Goal: Information Seeking & Learning: Stay updated

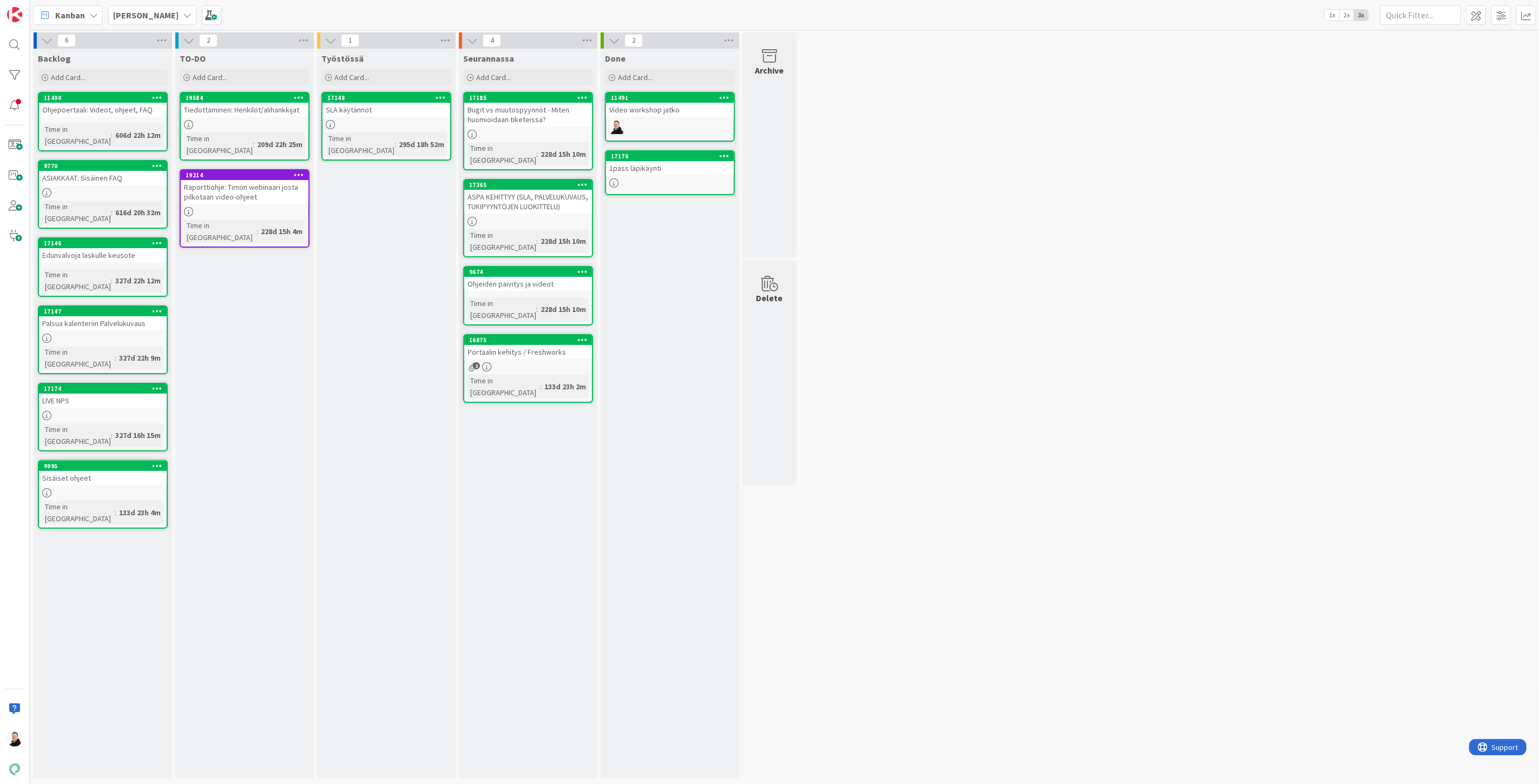
click at [161, 12] on b "[PERSON_NAME]" at bounding box center [146, 15] width 65 height 11
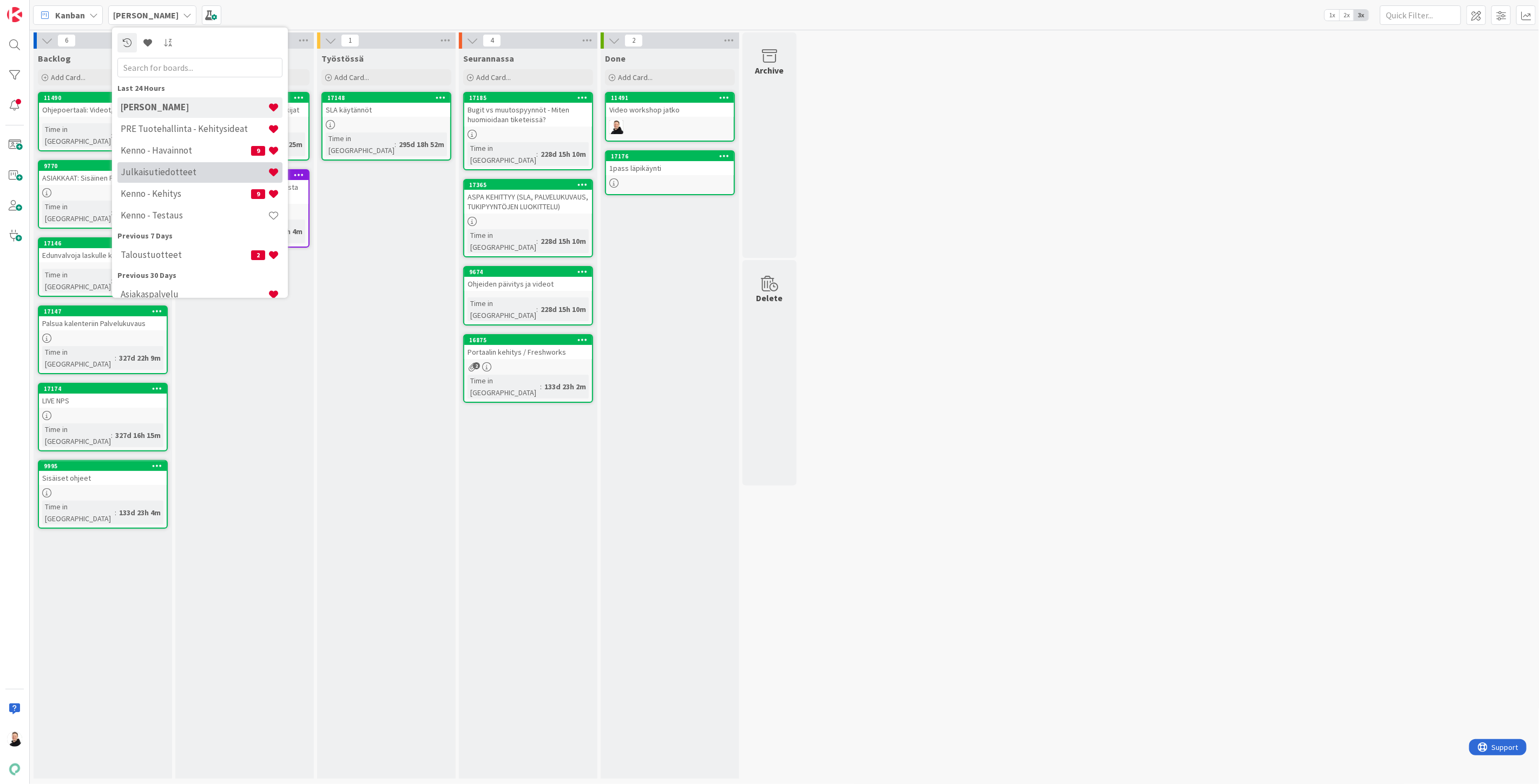
click at [144, 172] on h4 "Julkaisutiedotteet" at bounding box center [195, 172] width 147 height 11
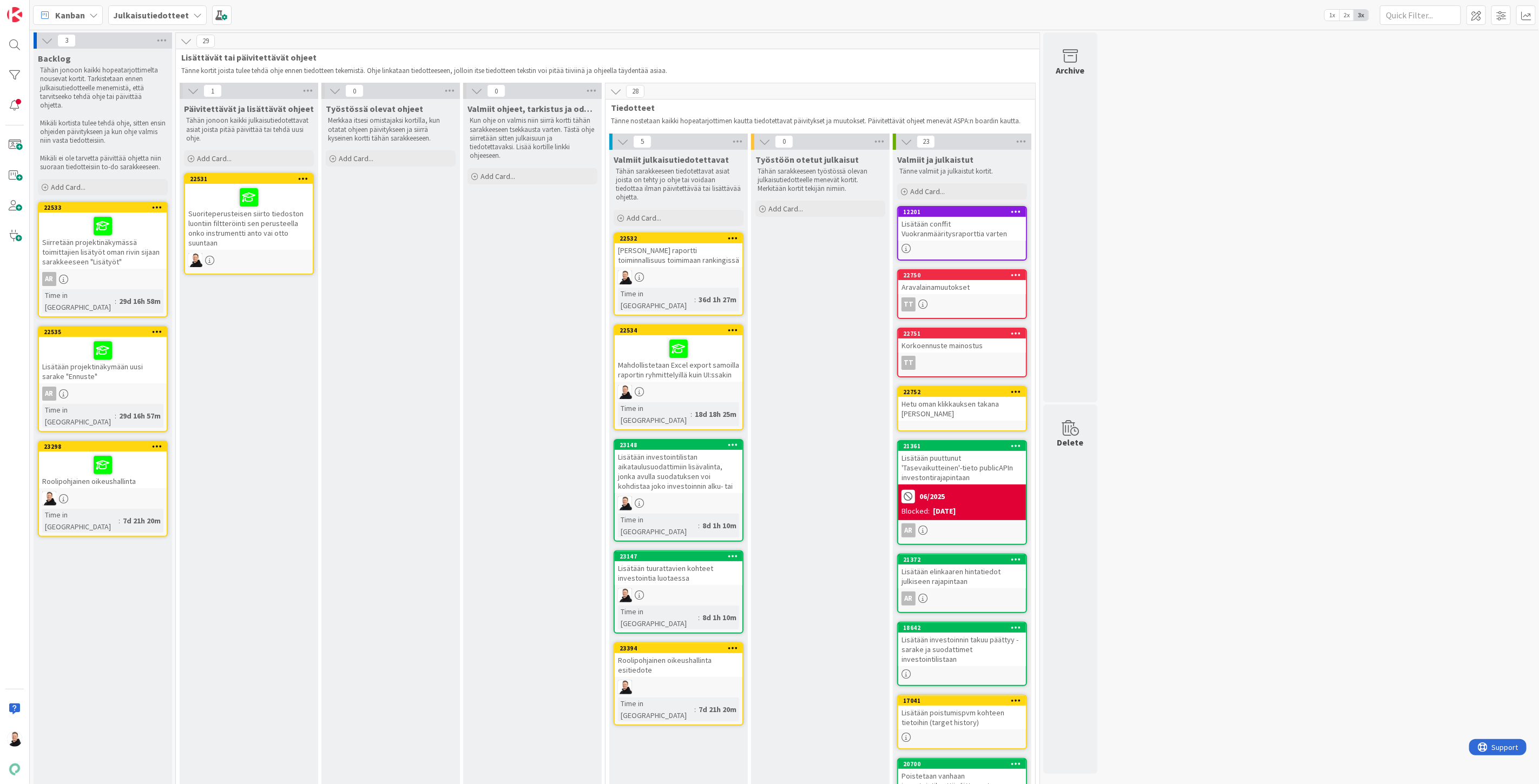
click at [656, 562] on div "Lisätään tuurattavien kohteet investointia luotaessa" at bounding box center [678, 573] width 128 height 24
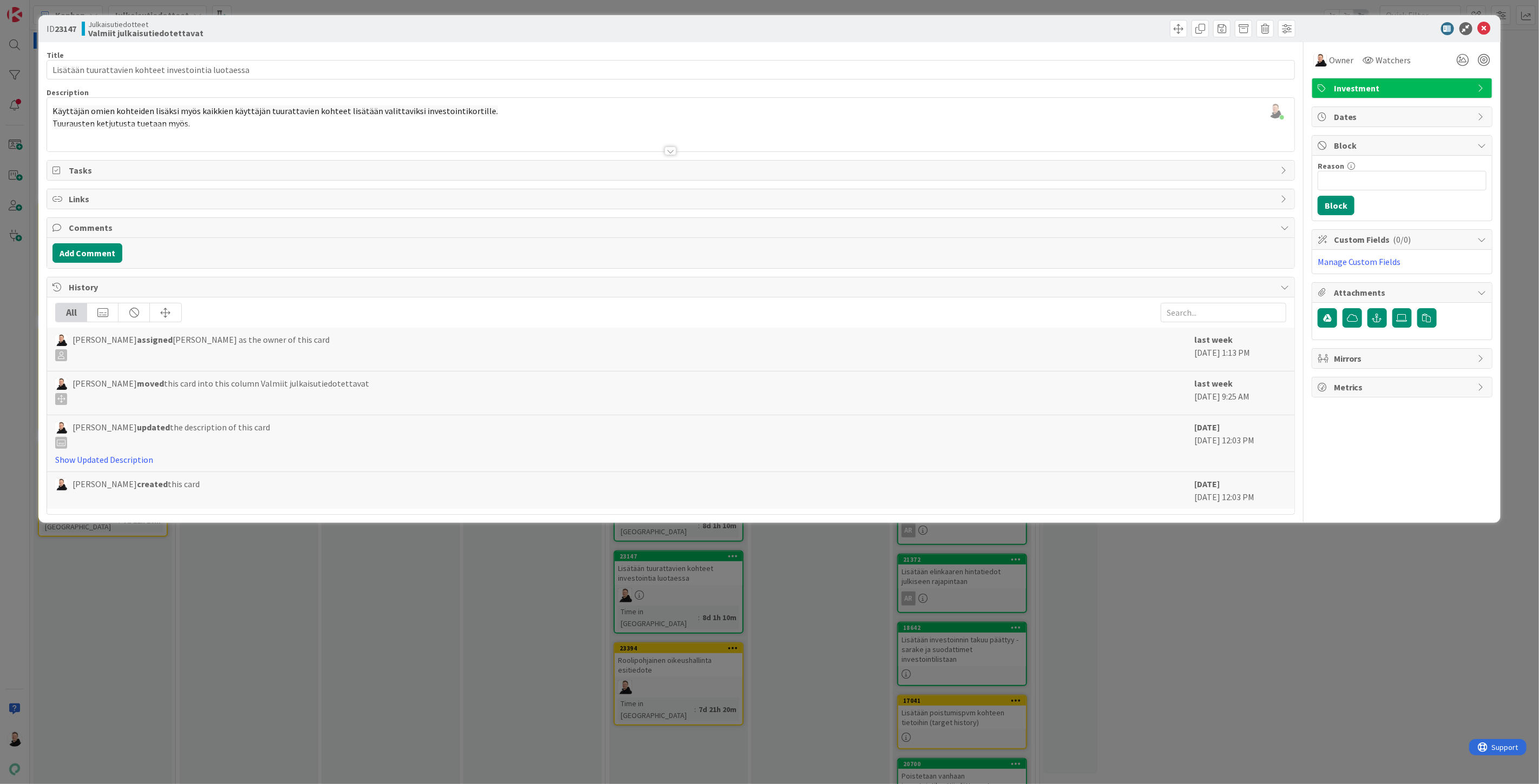
click at [320, 125] on div at bounding box center [671, 137] width 1247 height 27
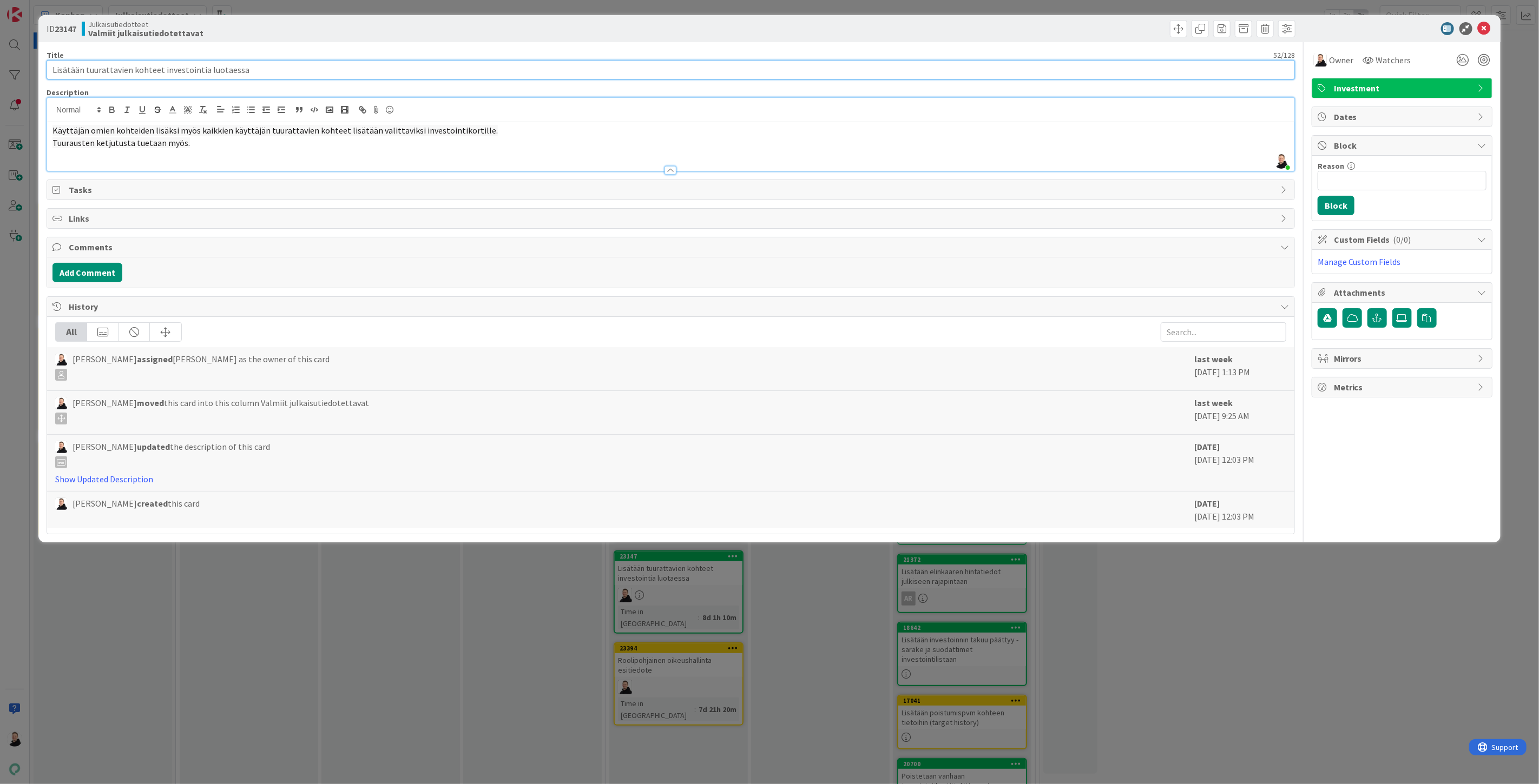
drag, startPoint x: 248, startPoint y: 67, endPoint x: 44, endPoint y: 46, distance: 205.1
click at [44, 46] on div "ID 23147 Julkaisutiedotteet Valmiit julkaisutiedotettavat Title 52 / 128 Lisätä…" at bounding box center [769, 279] width 1462 height 527
click at [287, 79] on div "Title 52 / 128 Lisätään tuurattavien kohteet investointia luotaessa Description…" at bounding box center [671, 288] width 1248 height 492
drag, startPoint x: 254, startPoint y: 71, endPoint x: 0, endPoint y: 64, distance: 254.1
click at [0, 64] on div "ID 23147 Julkaisutiedotteet Valmiit julkaisutiedotettavat Title 52 / 128 Lisätä…" at bounding box center [769, 392] width 1539 height 784
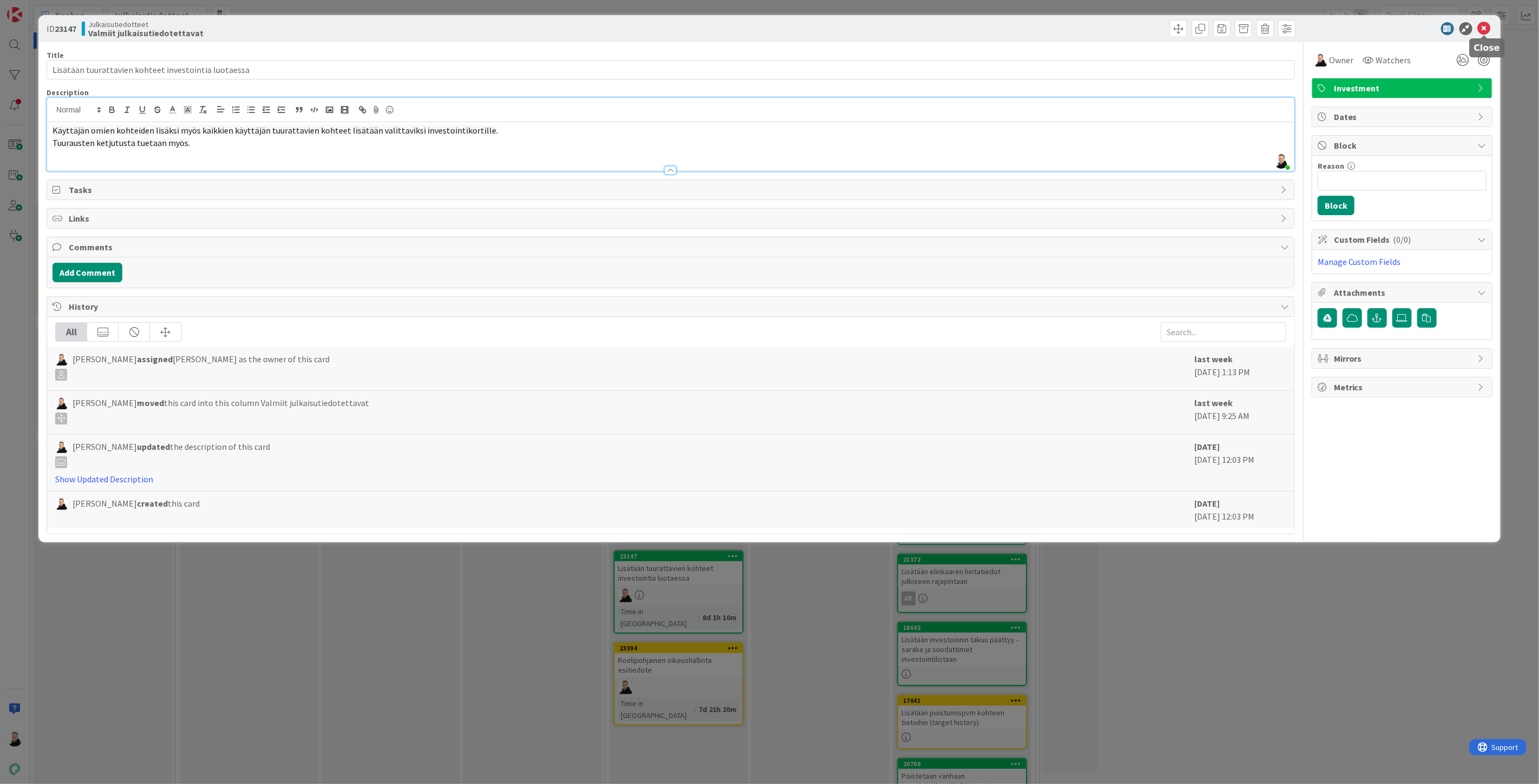
click at [1481, 27] on icon at bounding box center [1484, 29] width 13 height 13
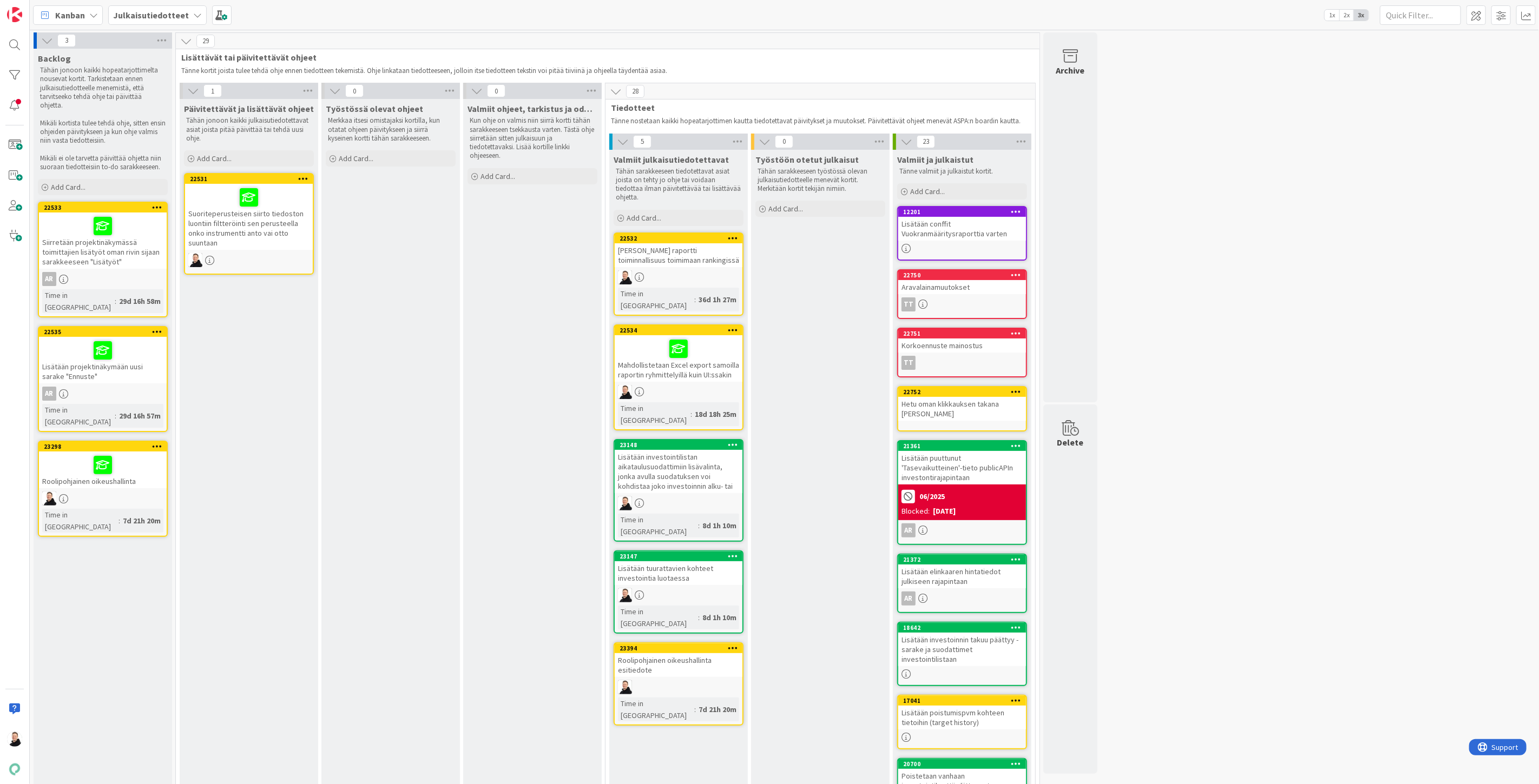
click at [675, 243] on div "Suosikki raportti toiminnallisuus toimimaan rankingissä" at bounding box center [678, 255] width 128 height 24
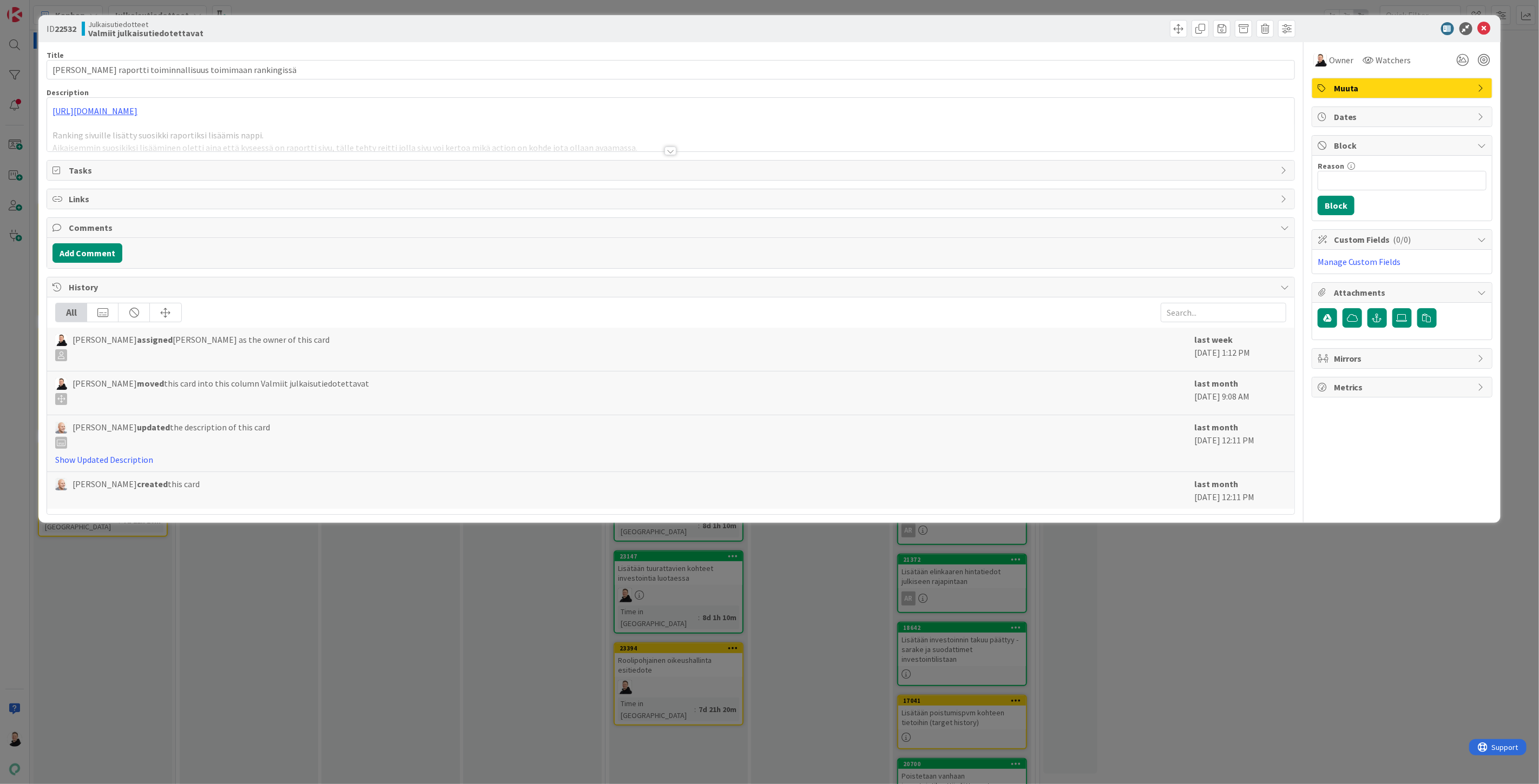
click at [669, 147] on div at bounding box center [670, 151] width 12 height 9
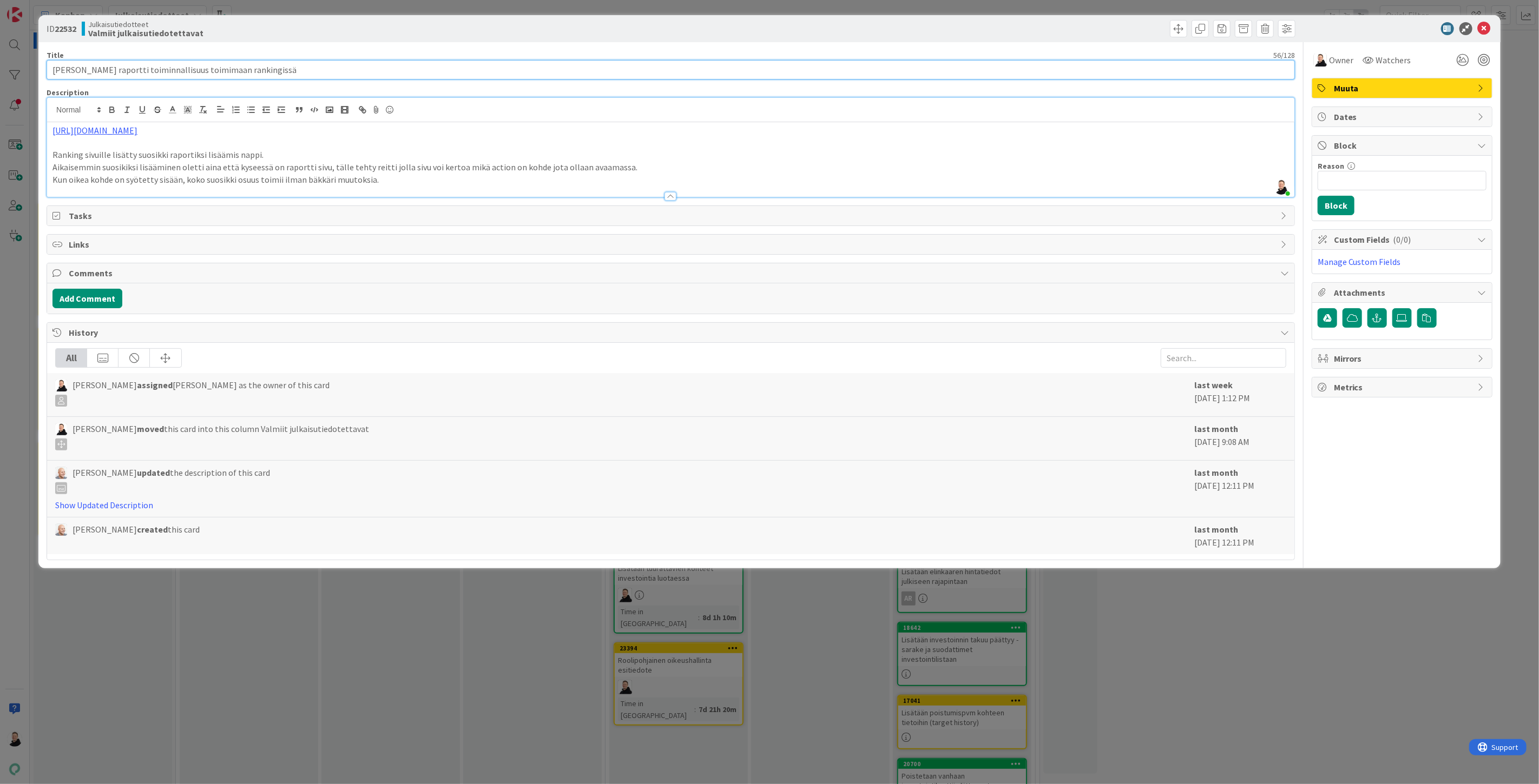
drag, startPoint x: 277, startPoint y: 71, endPoint x: 51, endPoint y: 61, distance: 226.2
click at [51, 61] on input "Suosikki raportti toiminnallisuus toimimaan rankingissä" at bounding box center [671, 69] width 1248 height 20
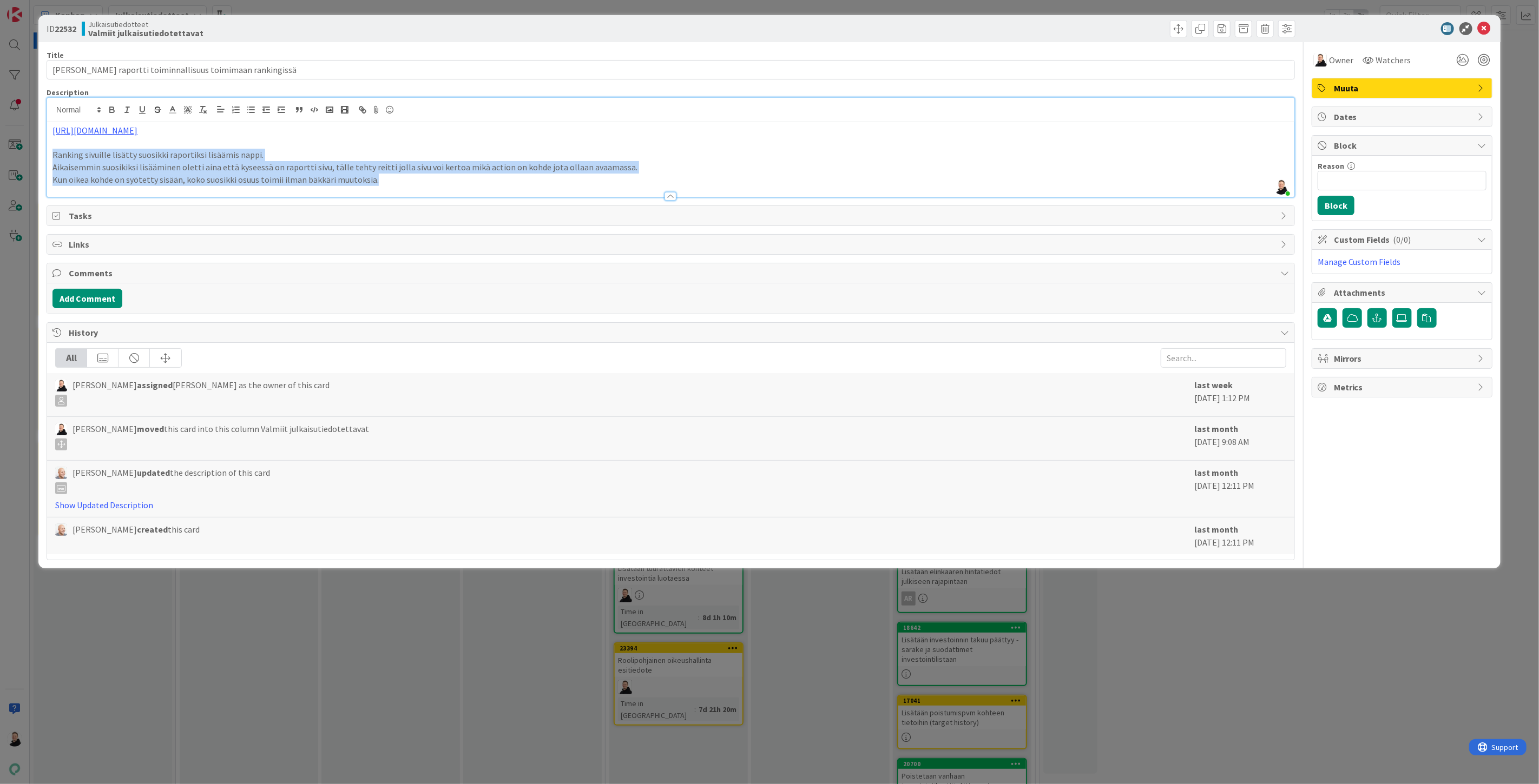
drag, startPoint x: 383, startPoint y: 182, endPoint x: 39, endPoint y: 159, distance: 344.8
click at [39, 159] on div "ID 22532 Julkaisutiedotteet Valmiit julkaisutiedotettavat Title 56 / 128 Suosik…" at bounding box center [769, 292] width 1462 height 553
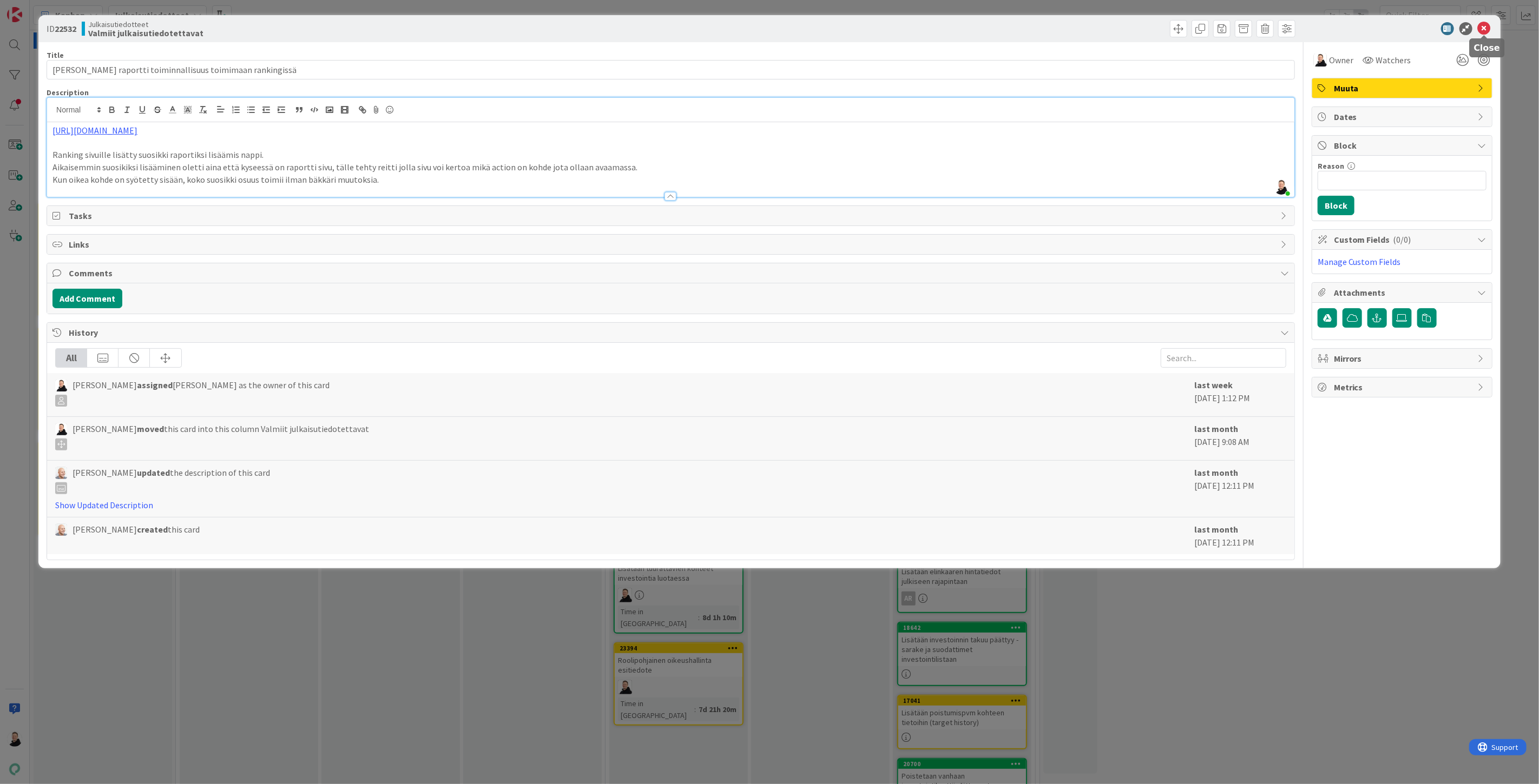
click at [1486, 29] on icon at bounding box center [1484, 29] width 13 height 13
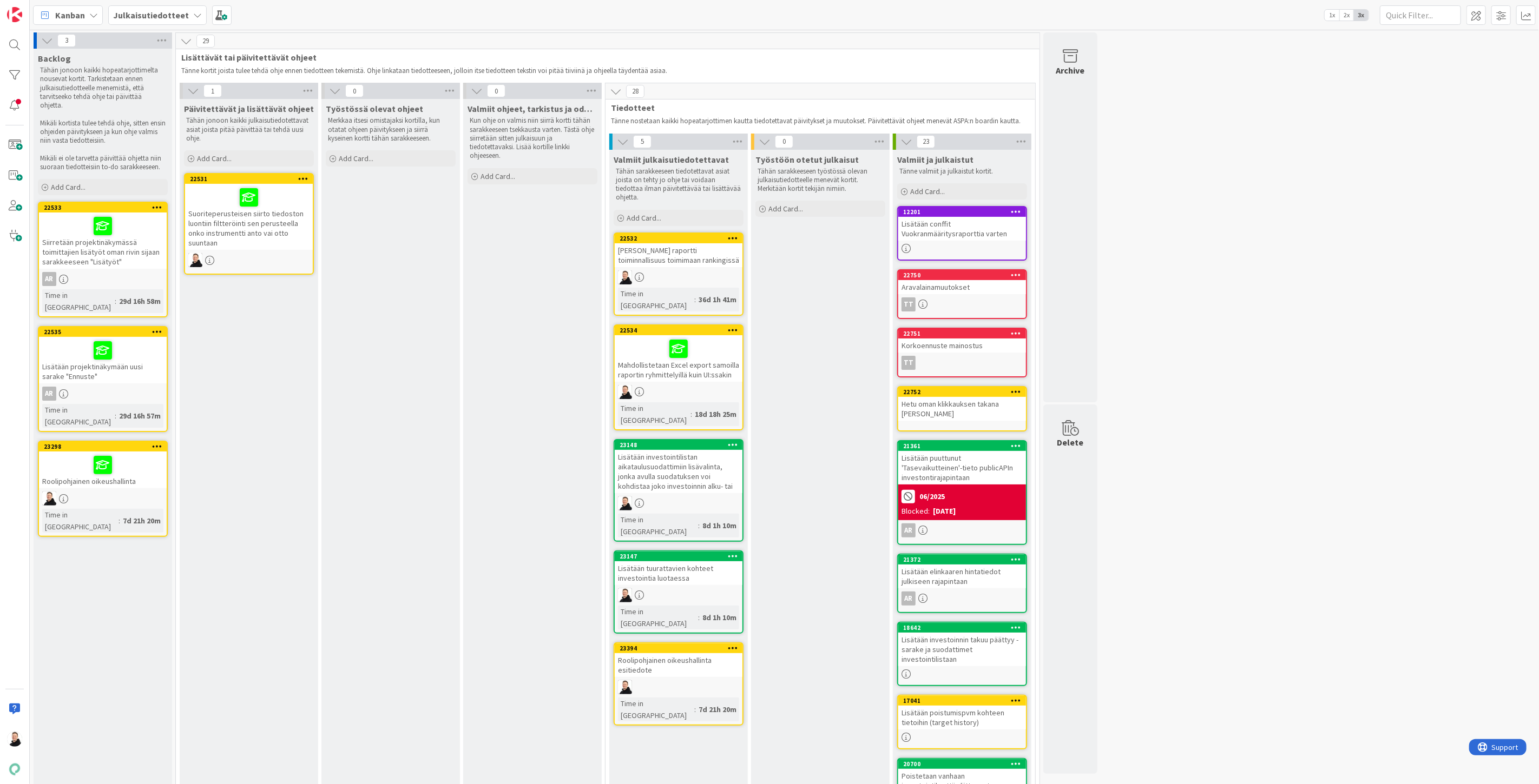
click at [664, 355] on div "Mahdollistetaan Excel export samoilla raportin ryhmittelyillä kuin UI:ssakin" at bounding box center [678, 358] width 128 height 46
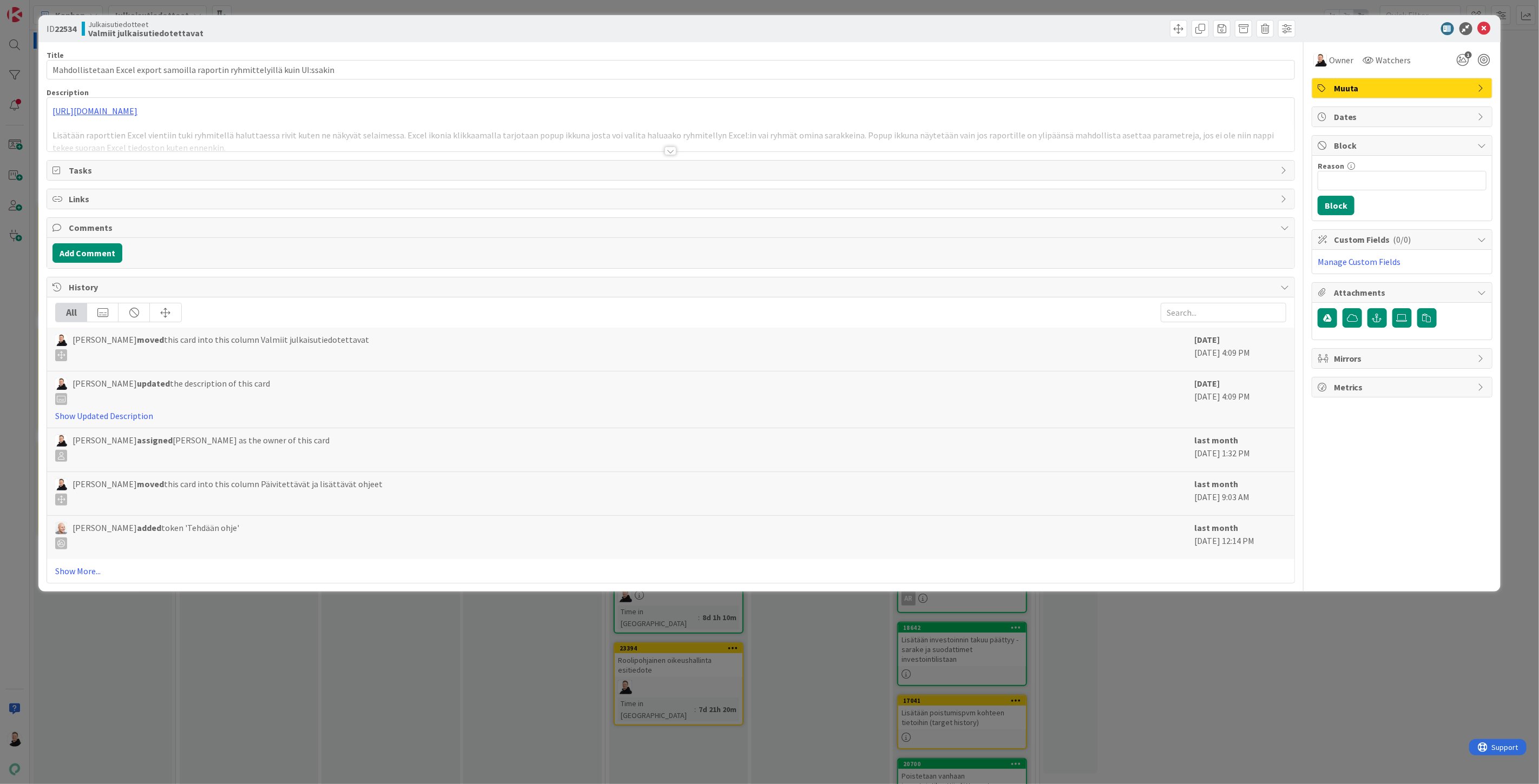
click at [664, 147] on div at bounding box center [671, 137] width 1247 height 27
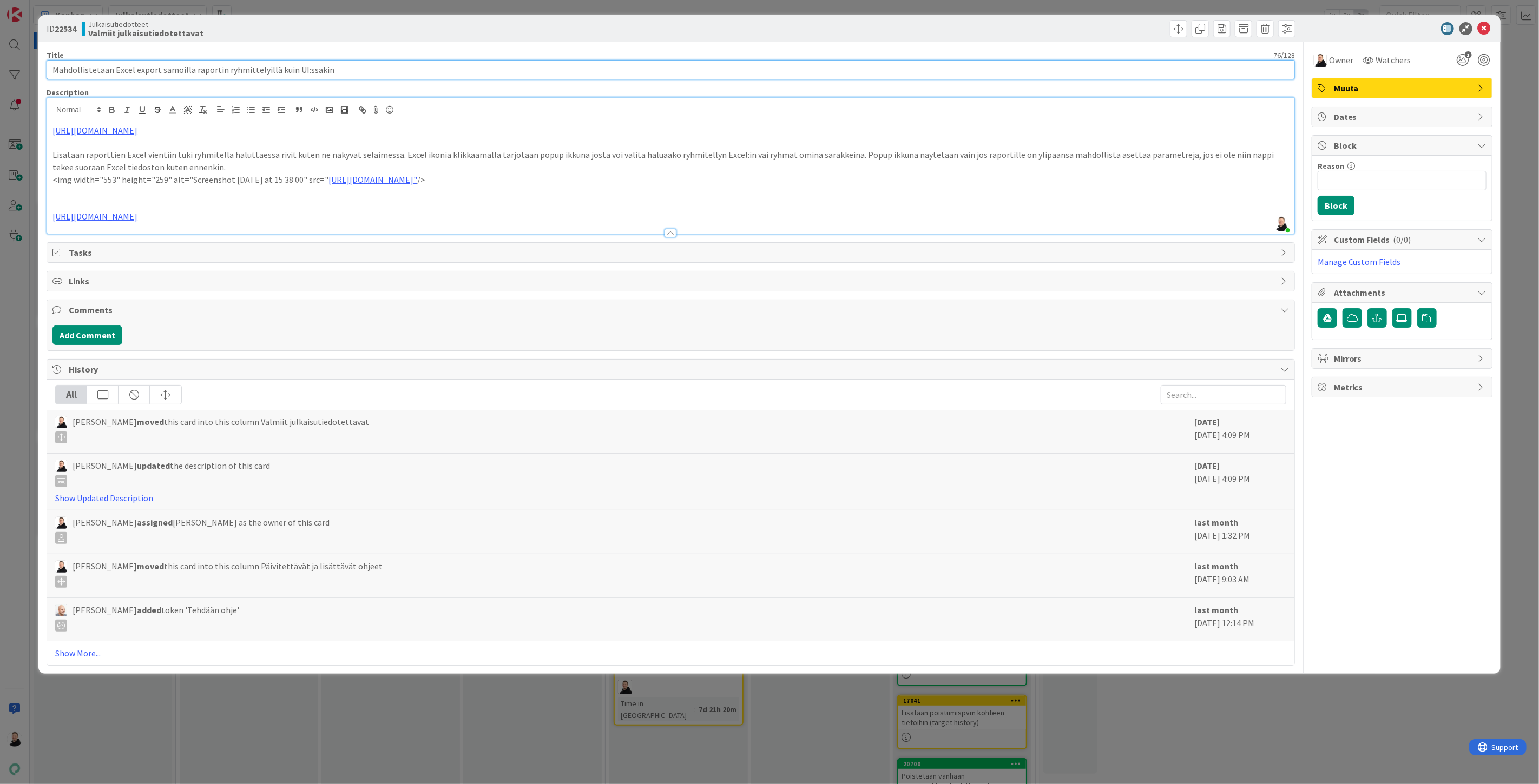
drag, startPoint x: 299, startPoint y: 65, endPoint x: 6, endPoint y: 57, distance: 293.1
click at [6, 57] on div "ID 22534 Julkaisutiedotteet Valmiit julkaisutiedotettavat Title 76 / 128 Mahdol…" at bounding box center [769, 392] width 1539 height 784
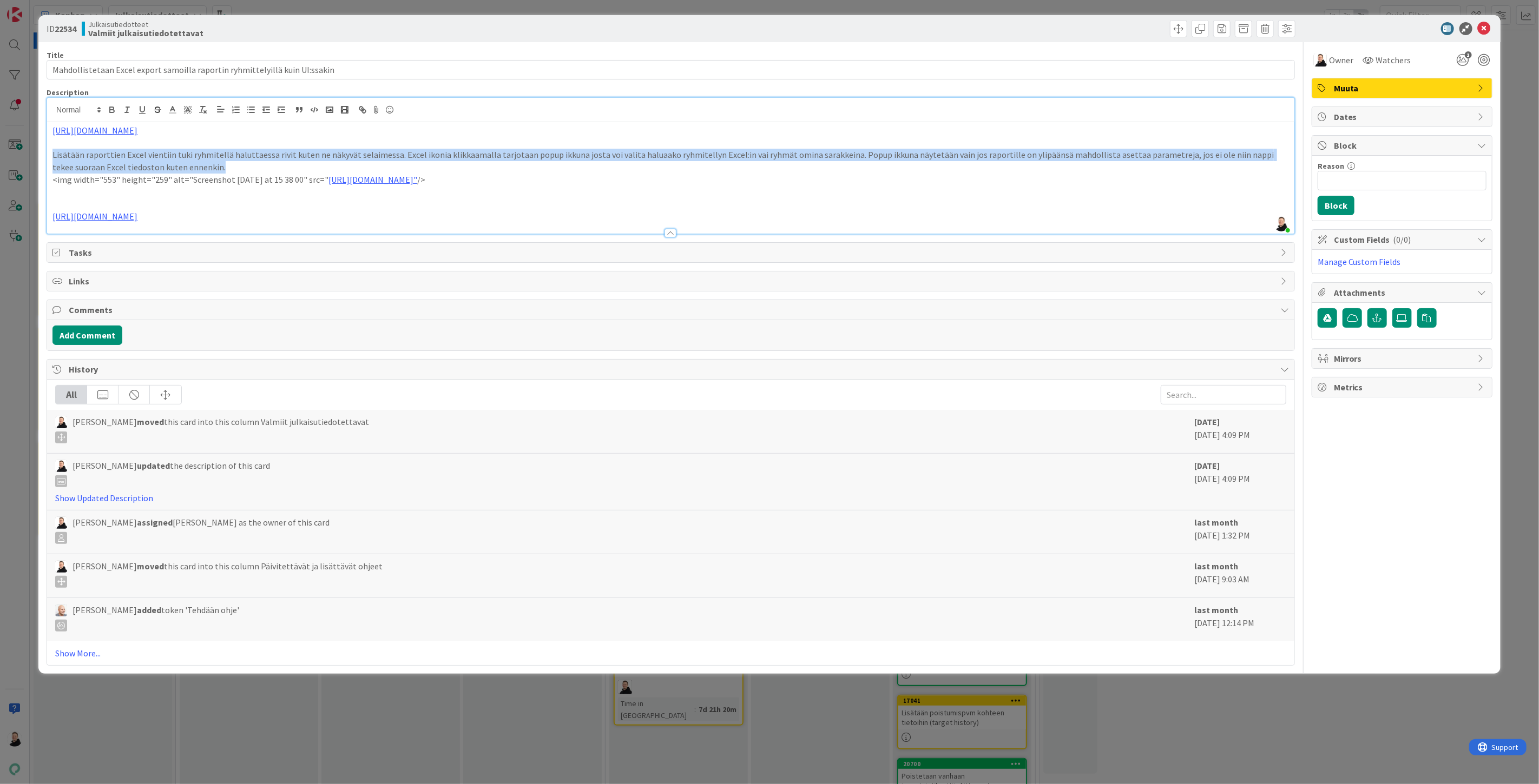
drag, startPoint x: 51, startPoint y: 152, endPoint x: 175, endPoint y: 165, distance: 124.7
click at [175, 165] on div "https://github.com/pandiafi/pre/pull/3815 Lisätään raporttien Excel vientiin tu…" at bounding box center [671, 177] width 1247 height 111
copy p "Lisätään raporttien Excel vientiin tuki ryhmitellä haluttaessa rivit kuten ne n…"
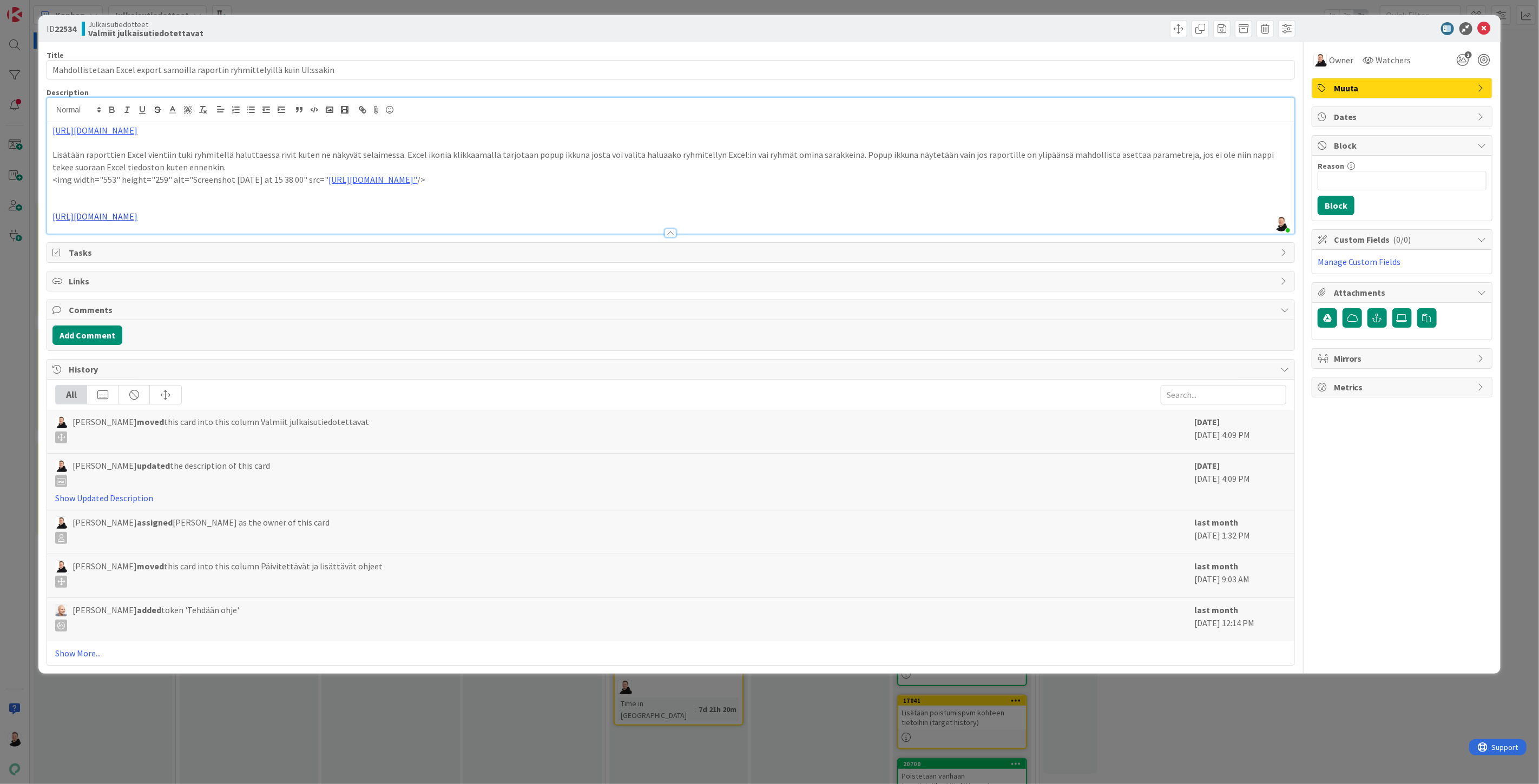
click at [137, 214] on link "https://docs.pandia.fi/display/PD/4.+Raporttien+Excel-+ja+PDF-tulostus" at bounding box center [95, 216] width 85 height 11
click at [191, 236] on link "https://docs.pandia.fi/display/PD/4.+Raporttien+Excel-+ja+PDF-tulostus" at bounding box center [154, 238] width 74 height 14
click at [1486, 27] on icon at bounding box center [1484, 29] width 13 height 13
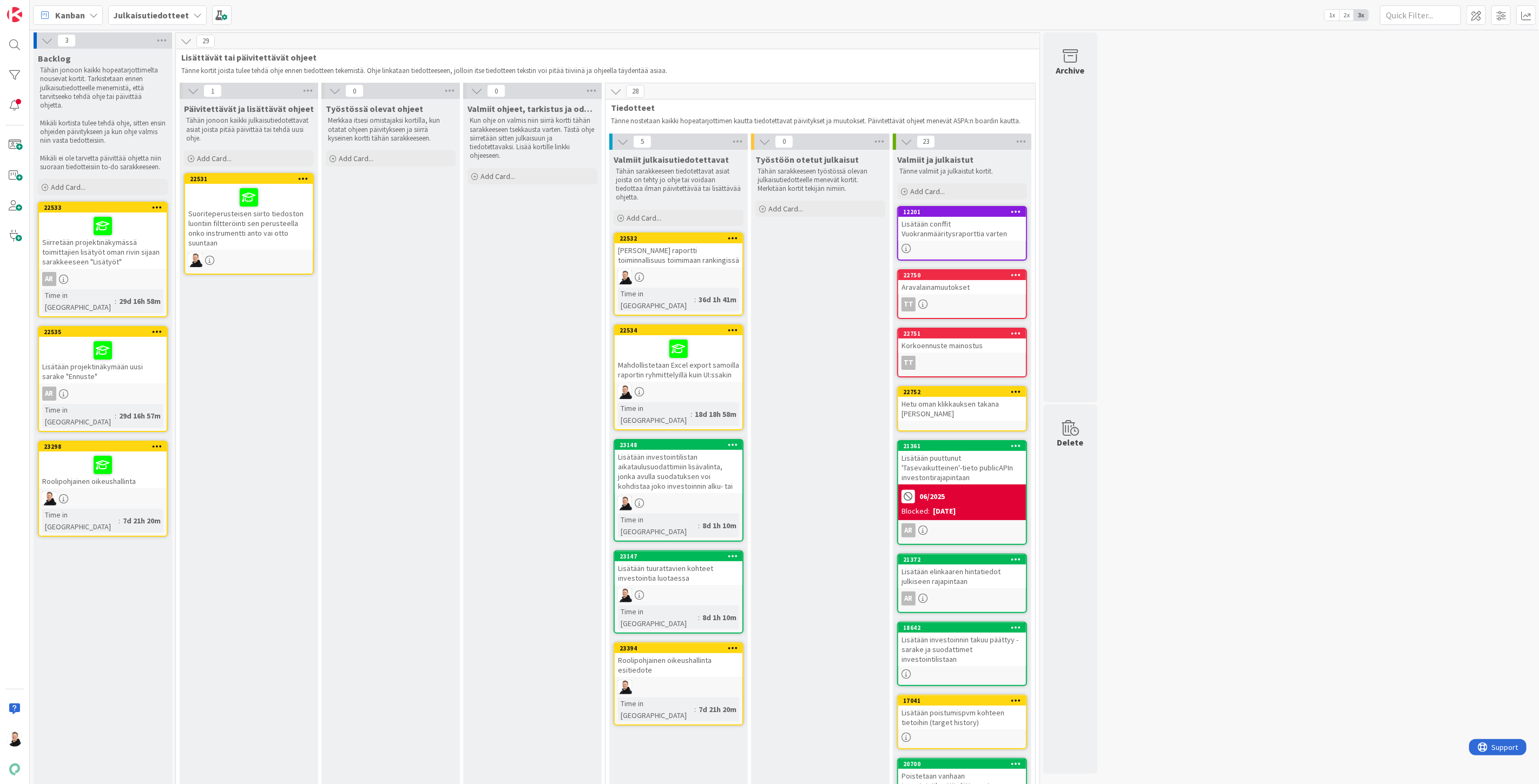
click at [666, 653] on div "Roolipohjainen oikeushallinta esitiedote" at bounding box center [678, 665] width 128 height 24
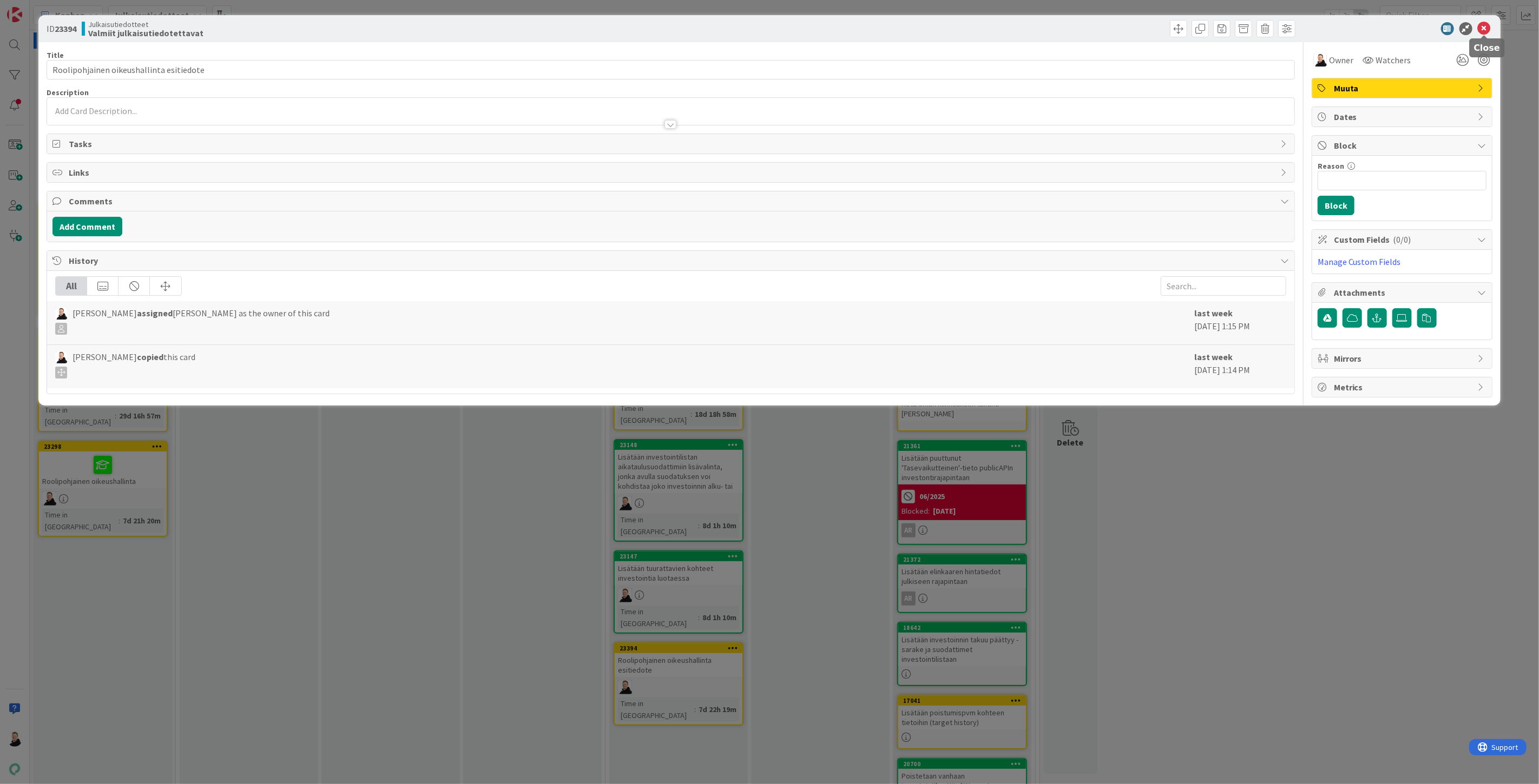
click at [1486, 30] on icon at bounding box center [1484, 29] width 13 height 13
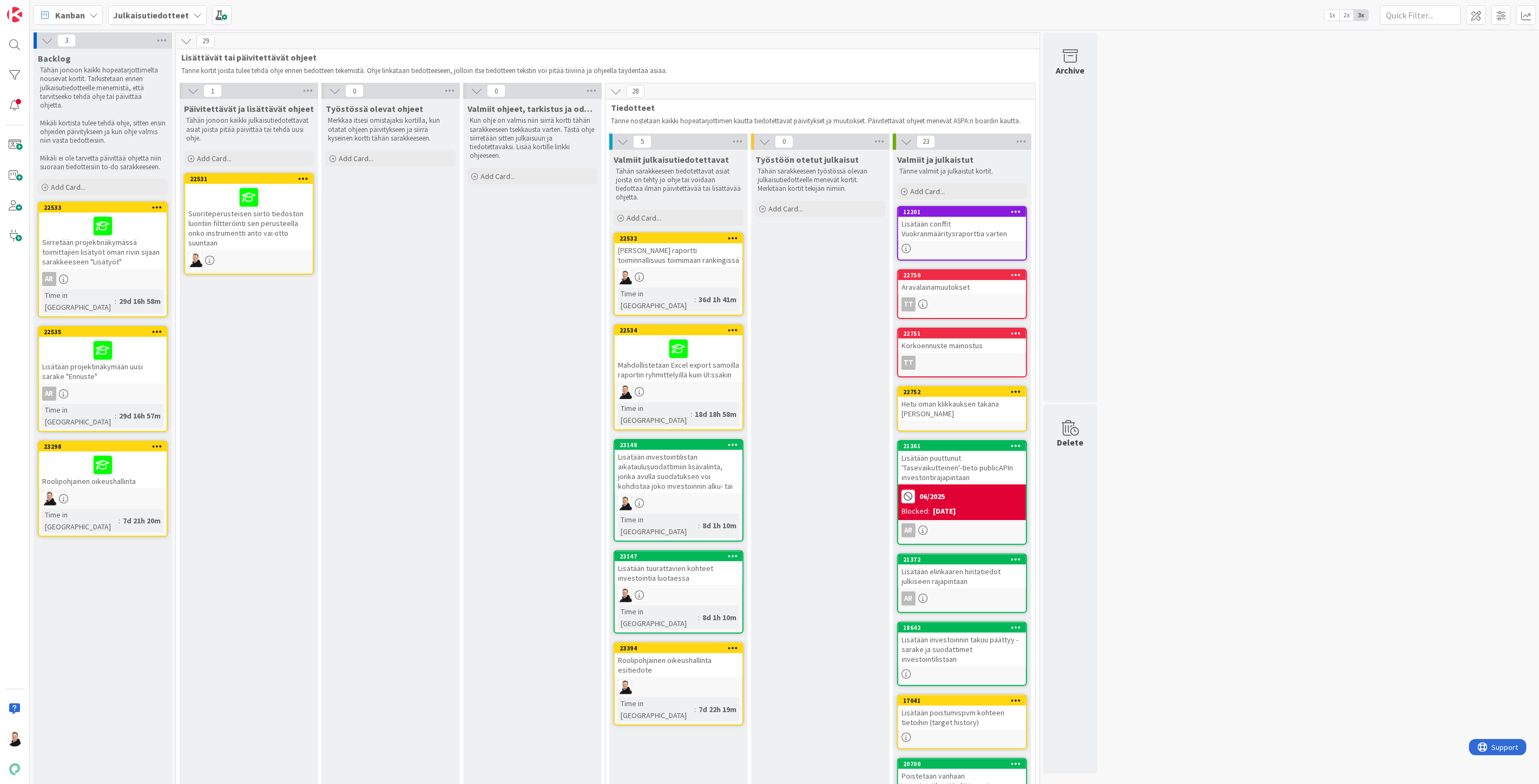
click at [235, 215] on div "Suoriteperusteisen siirto tiedoston luontiin filtteröinti sen perusteella onko …" at bounding box center [249, 217] width 128 height 66
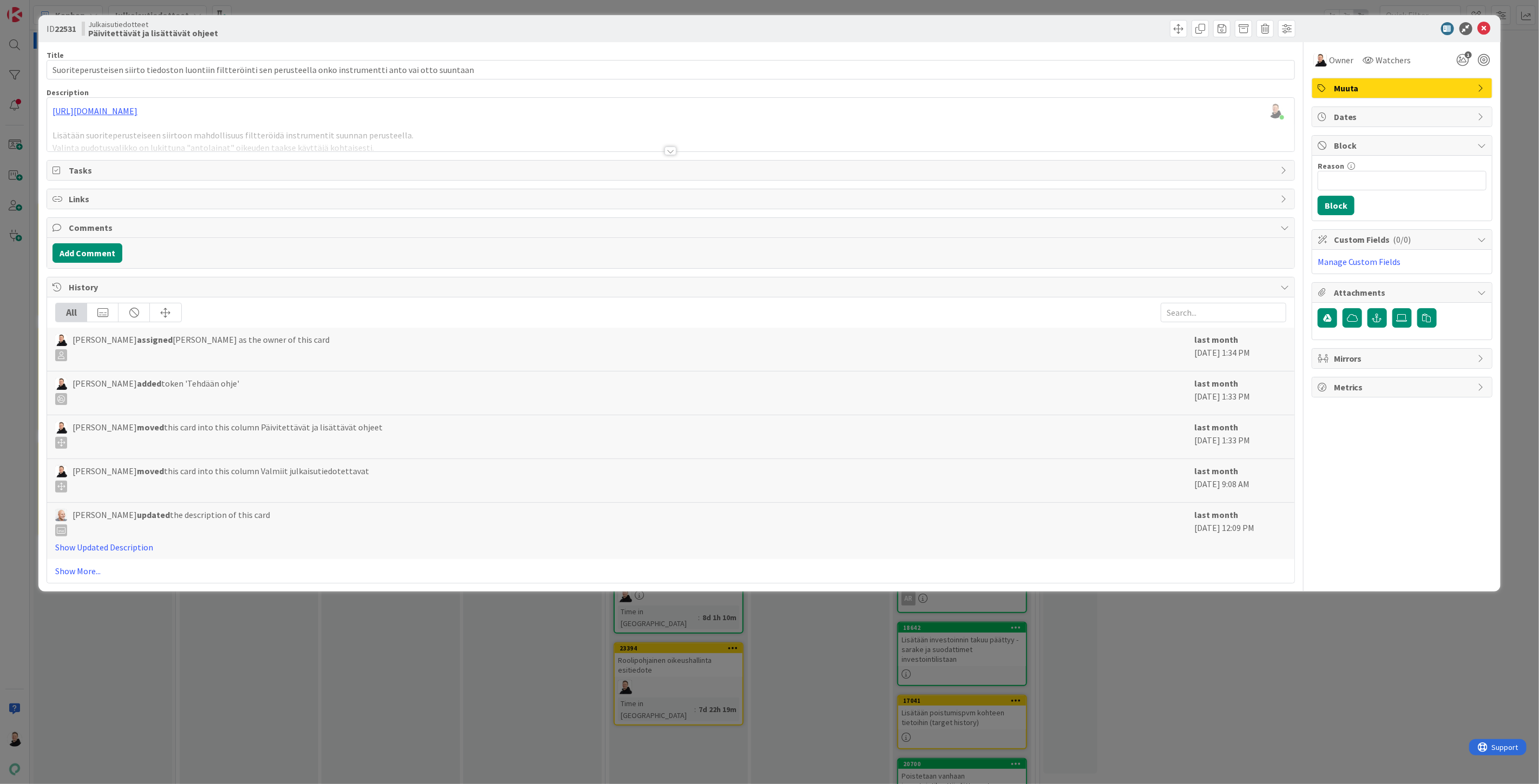
click at [676, 151] on div at bounding box center [670, 151] width 12 height 9
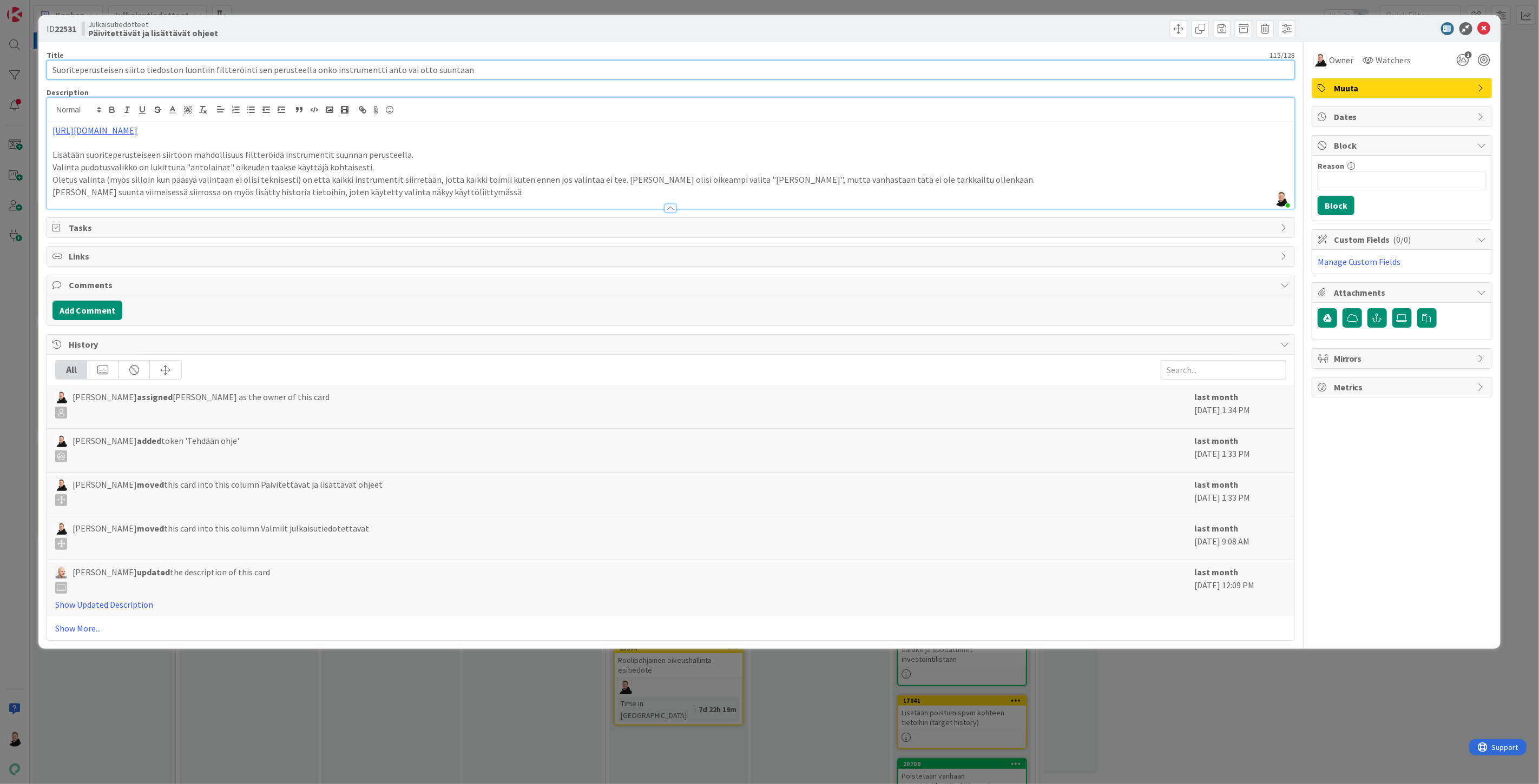
drag, startPoint x: 424, startPoint y: 63, endPoint x: 0, endPoint y: 47, distance: 424.3
click at [0, 47] on div "ID 22531 Julkaisutiedotteet Päivitettävät ja lisättävät ohjeet Title 115 / 128 …" at bounding box center [769, 392] width 1539 height 784
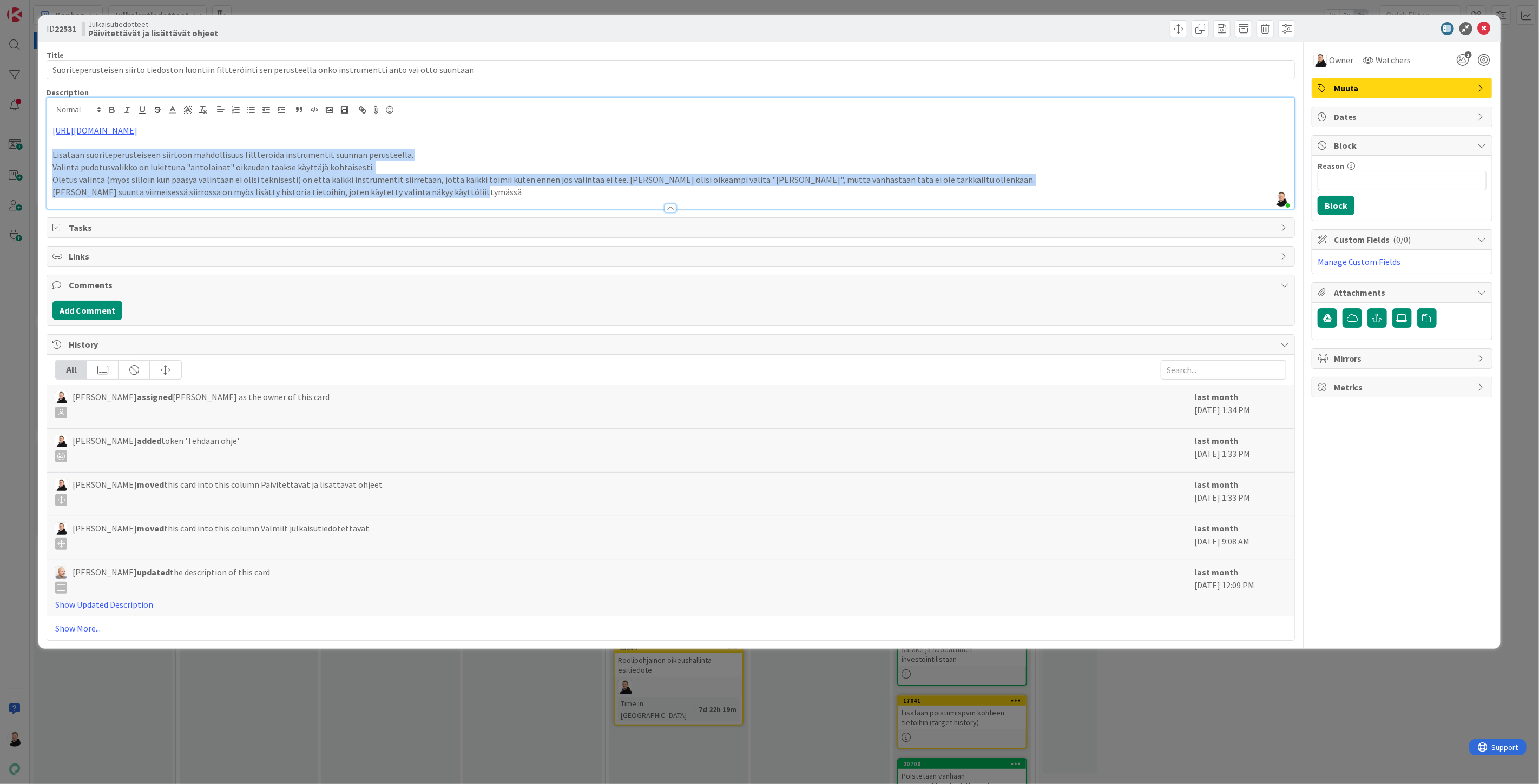
drag, startPoint x: 471, startPoint y: 194, endPoint x: 31, endPoint y: 149, distance: 442.3
click at [31, 149] on div "ID 22531 Julkaisutiedotteet Päivitettävät ja lisättävät ohjeet Title 115 / 128 …" at bounding box center [769, 392] width 1539 height 784
copy div "Lisätään suoriteperusteiseen siirtoon mahdollisuus filtteröidä instrumentit suu…"
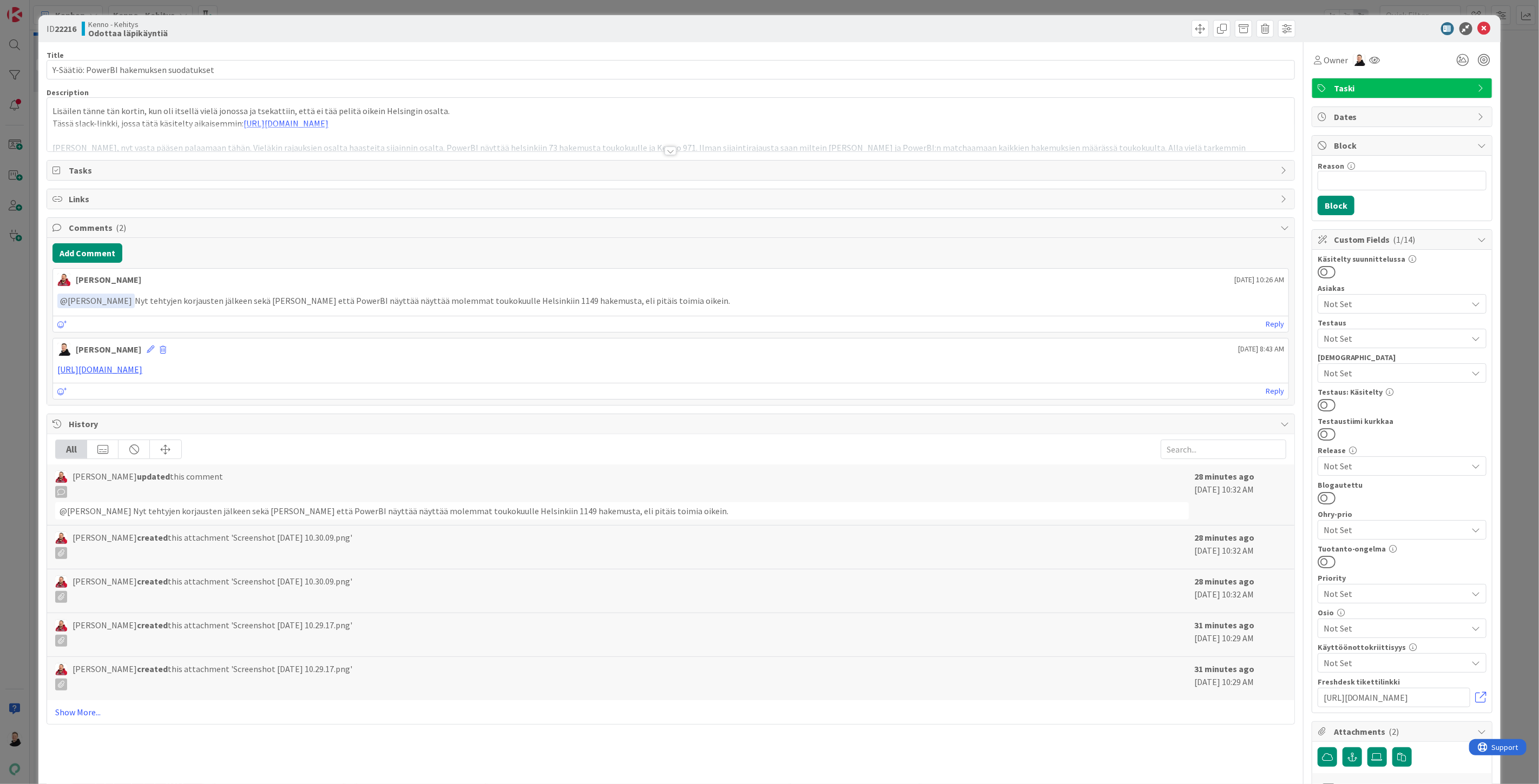
click at [667, 149] on div at bounding box center [670, 151] width 12 height 9
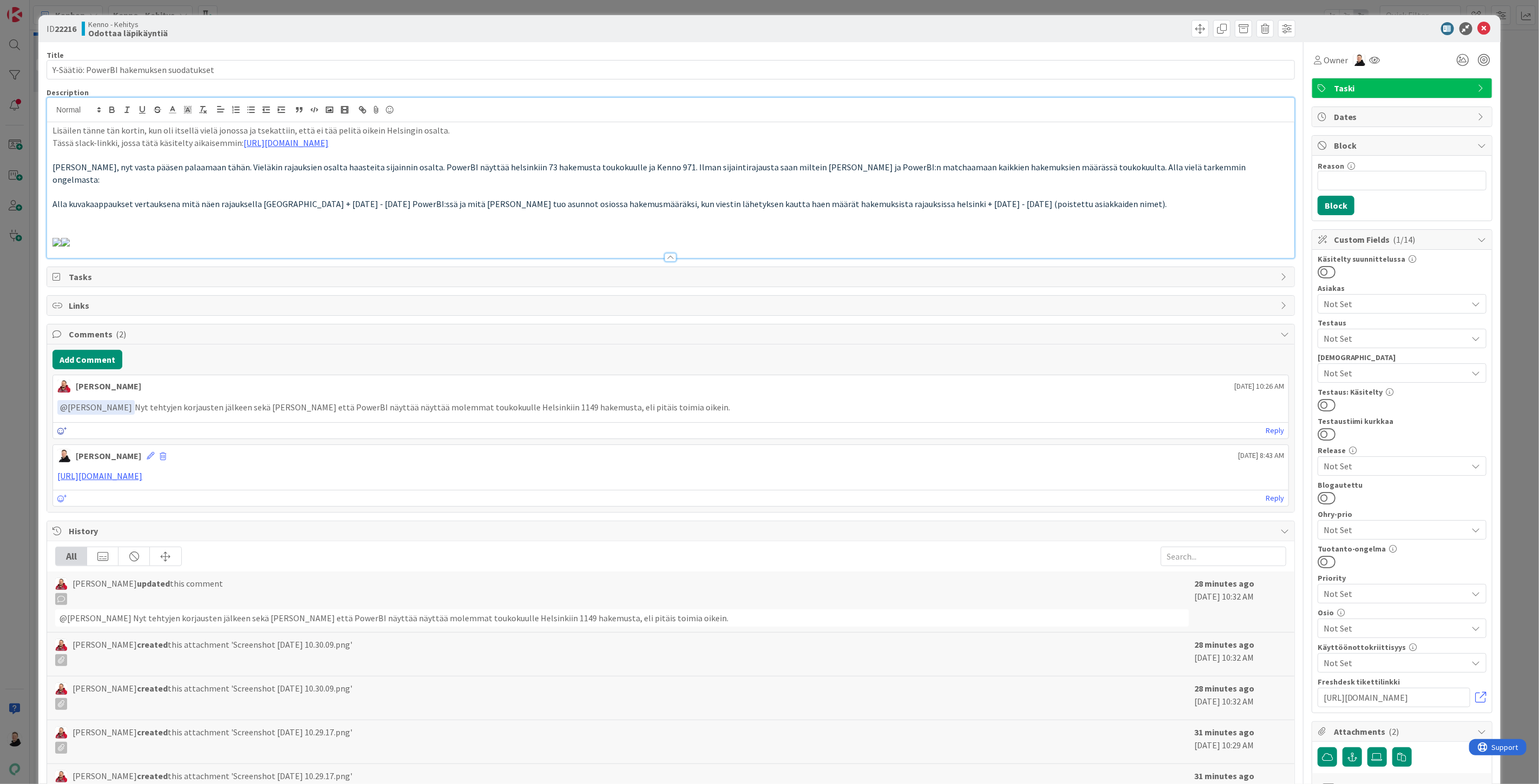
click at [58, 435] on icon at bounding box center [62, 431] width 10 height 8
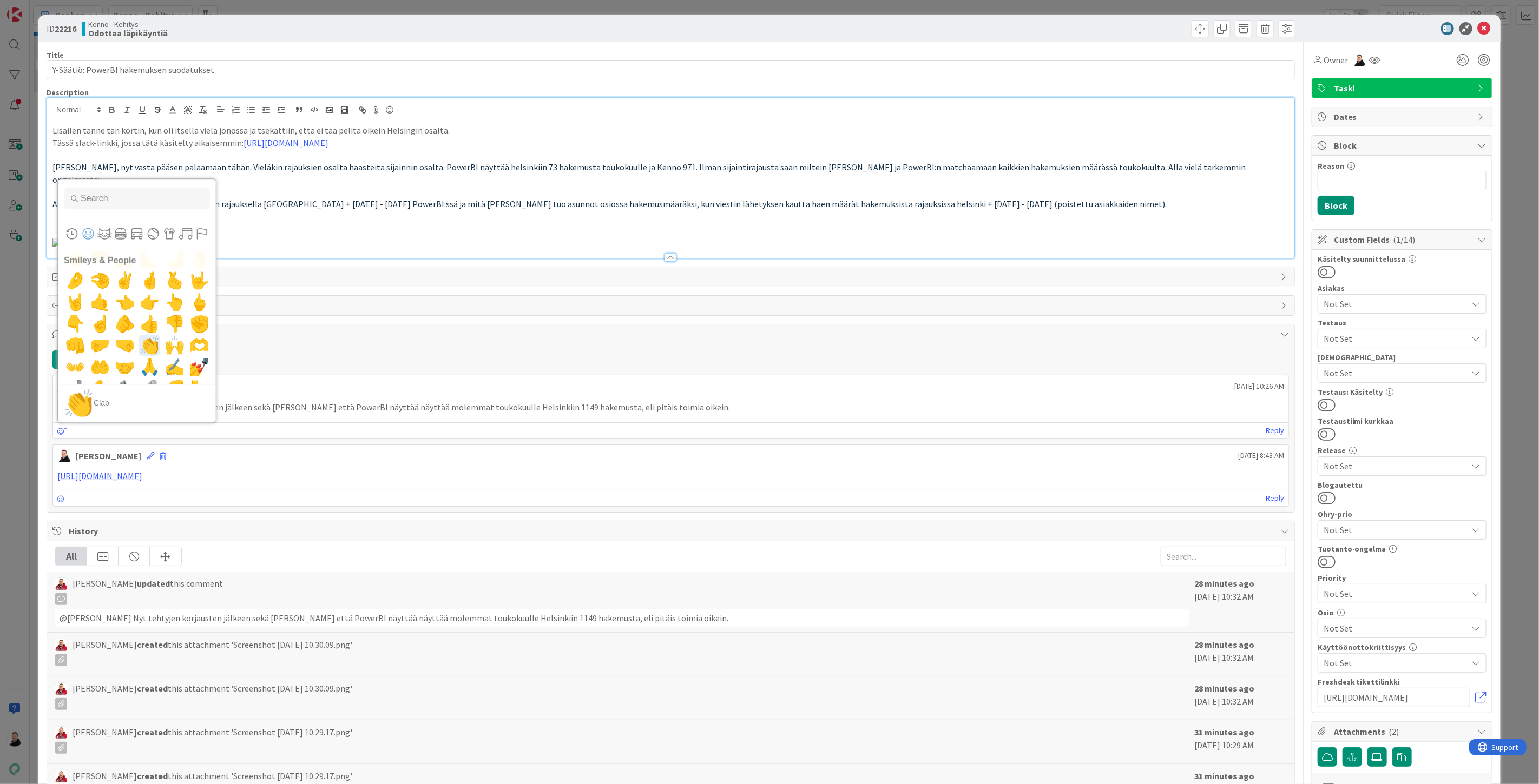
scroll to position [721, 0]
click at [193, 329] on span "🫶" at bounding box center [200, 318] width 25 height 22
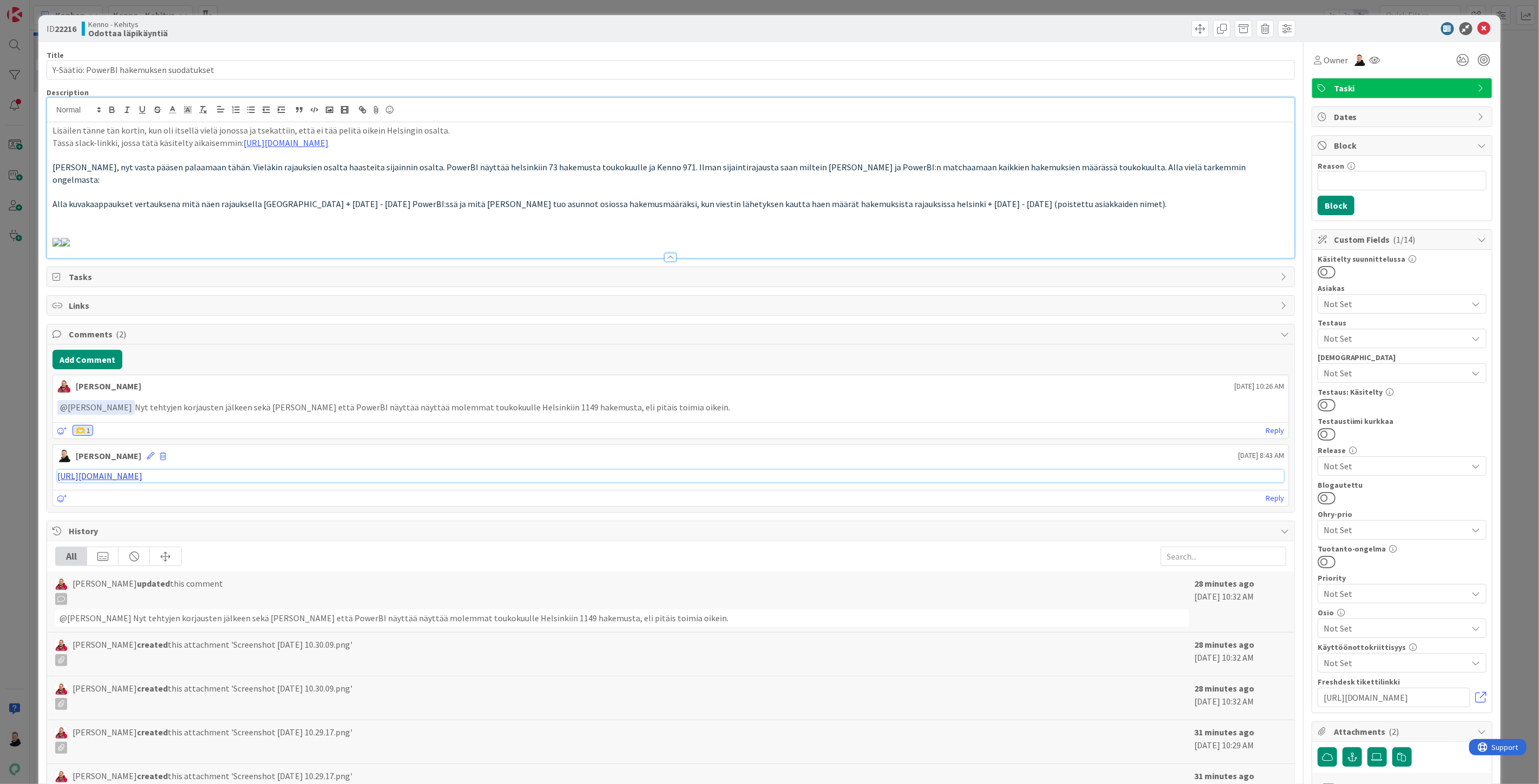
click at [142, 482] on link "[URL][DOMAIN_NAME]" at bounding box center [100, 476] width 85 height 11
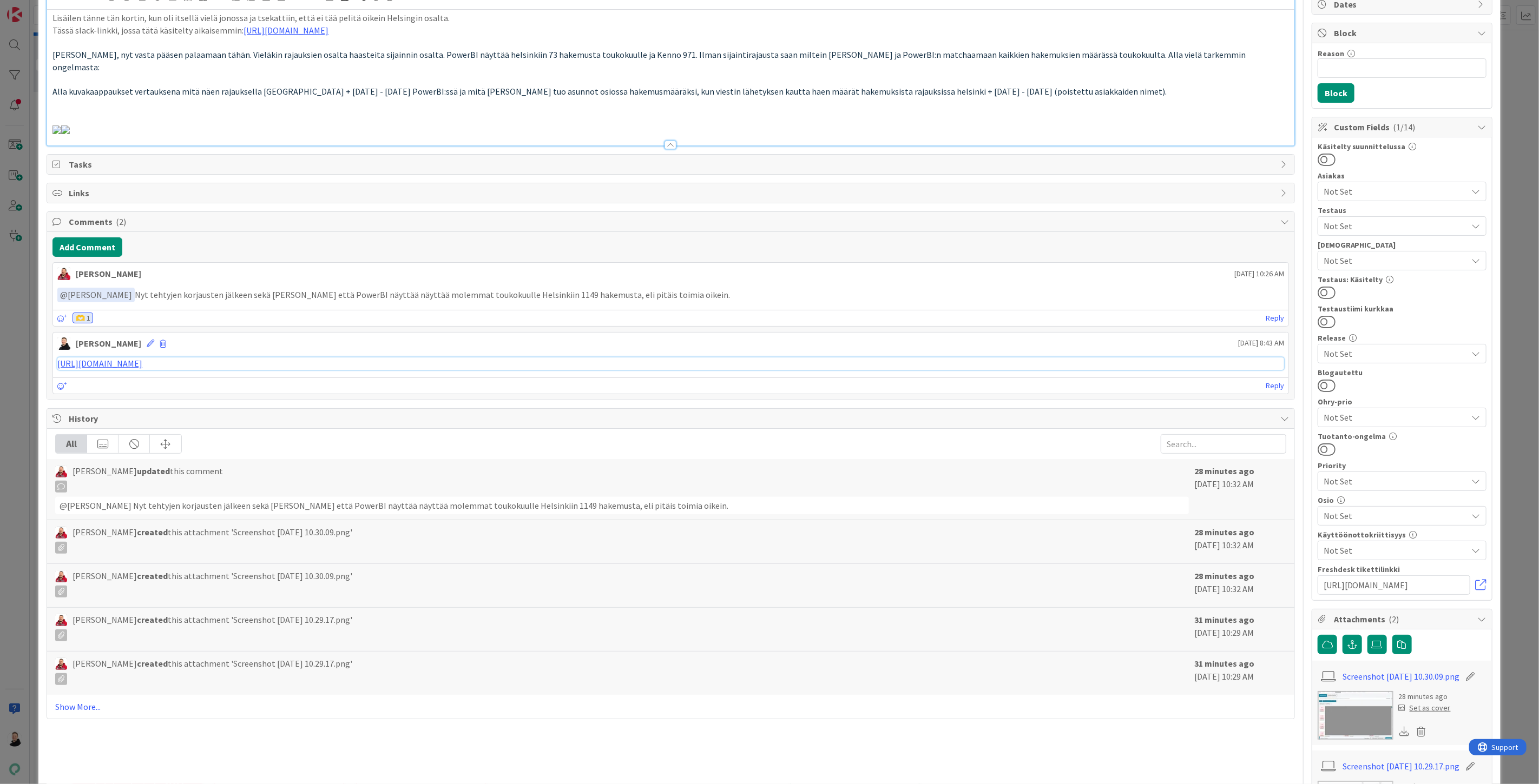
scroll to position [120, 0]
